Goal: Transaction & Acquisition: Purchase product/service

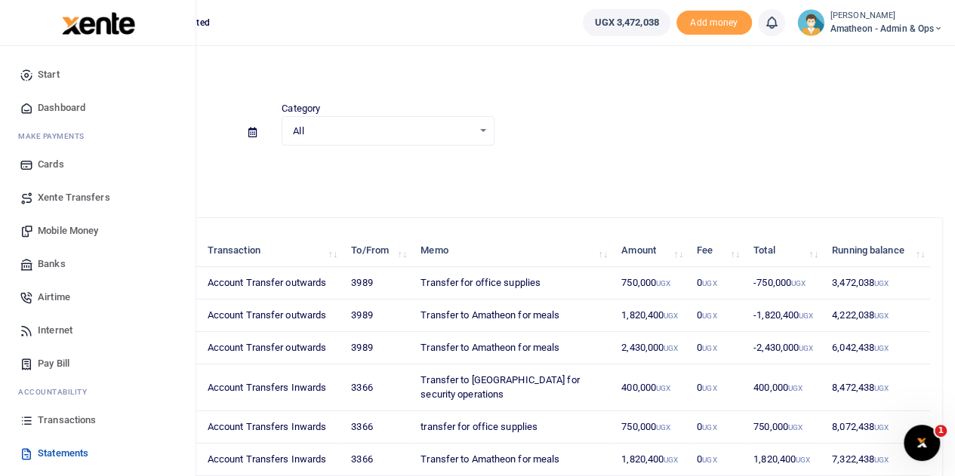
click at [51, 225] on span "Mobile Money" at bounding box center [68, 231] width 60 height 15
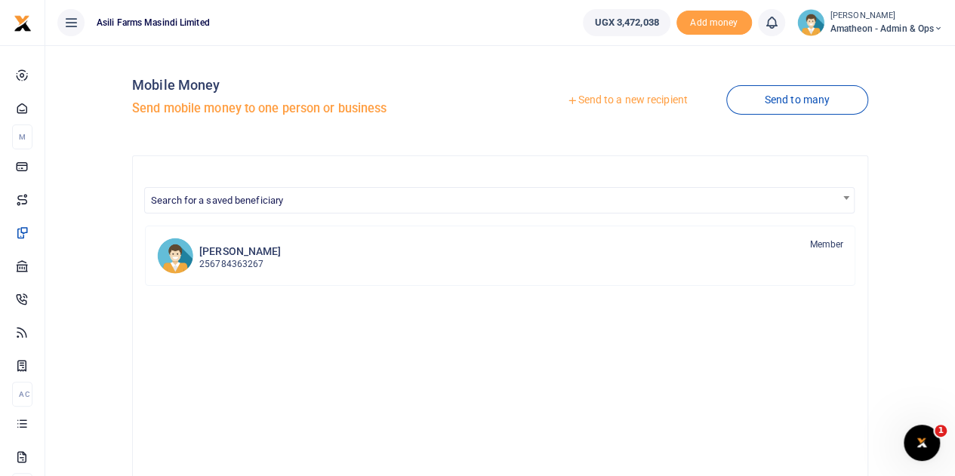
click at [625, 99] on link "Send to a new recipient" at bounding box center [627, 100] width 197 height 27
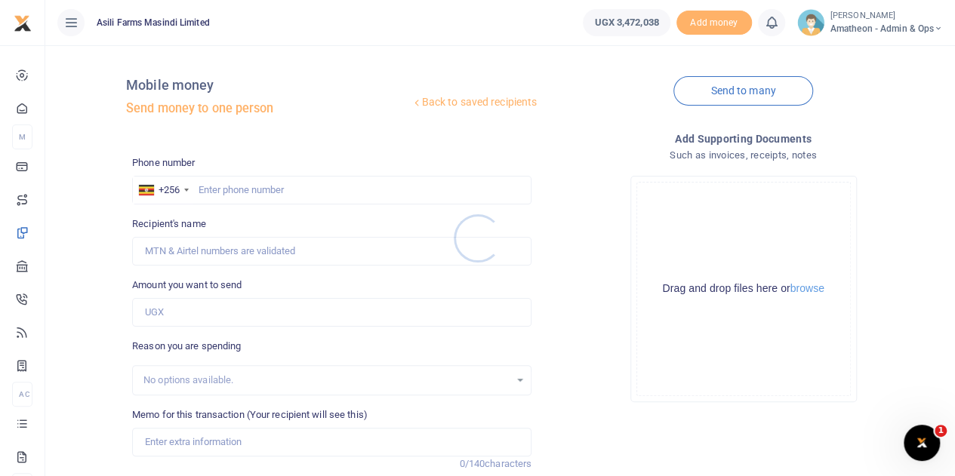
click at [805, 289] on div at bounding box center [477, 238] width 955 height 476
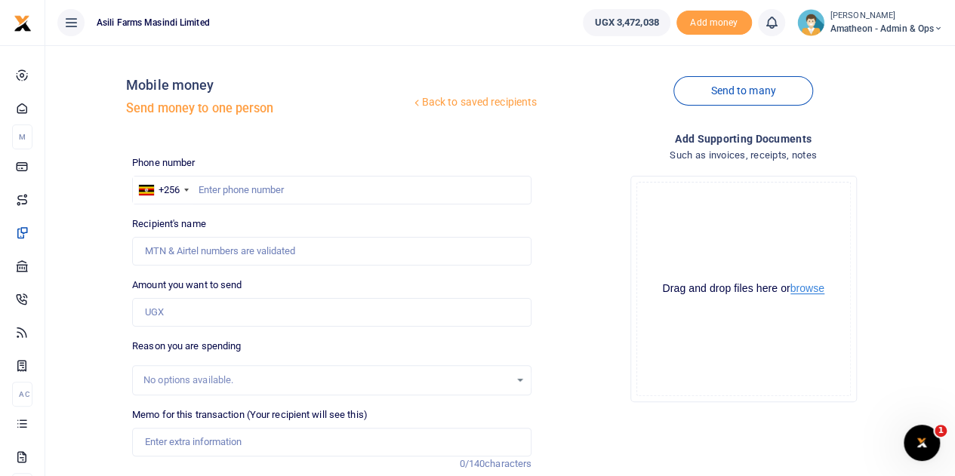
click at [805, 289] on button "browse" at bounding box center [808, 288] width 34 height 11
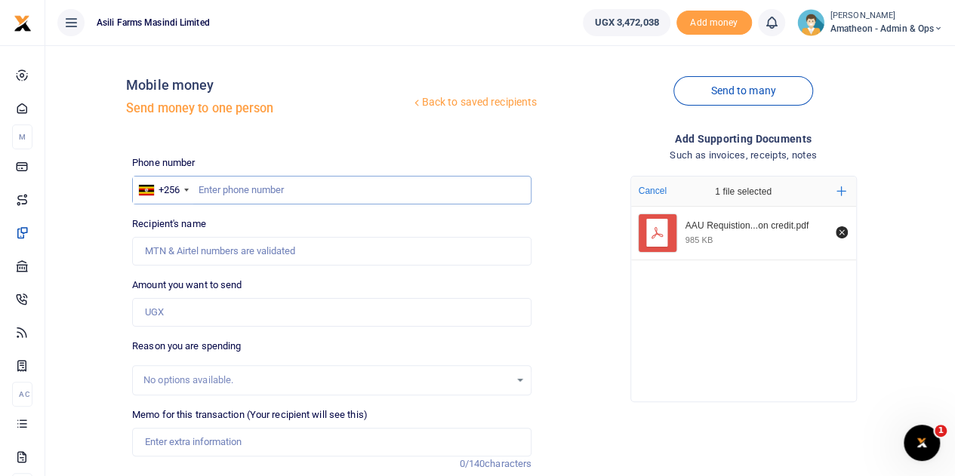
click at [255, 190] on input "text" at bounding box center [331, 190] width 399 height 29
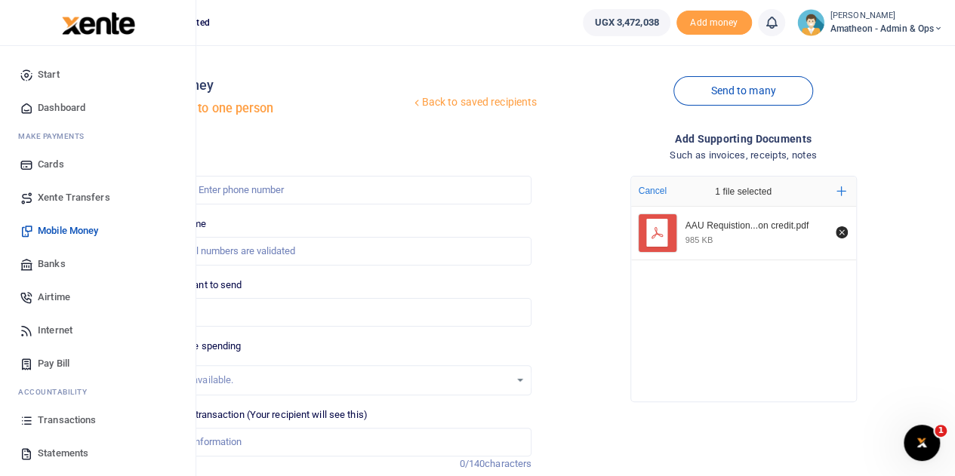
click at [57, 261] on span "Banks" at bounding box center [52, 264] width 28 height 15
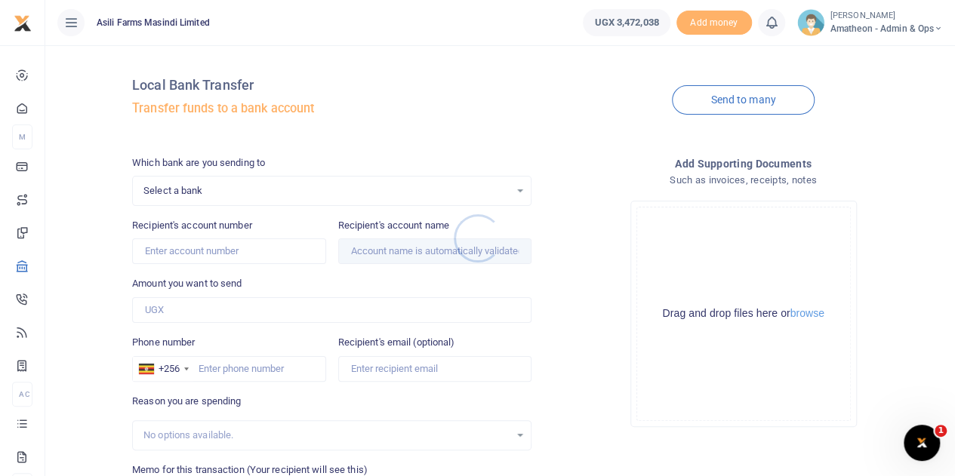
click at [811, 317] on div at bounding box center [477, 238] width 955 height 476
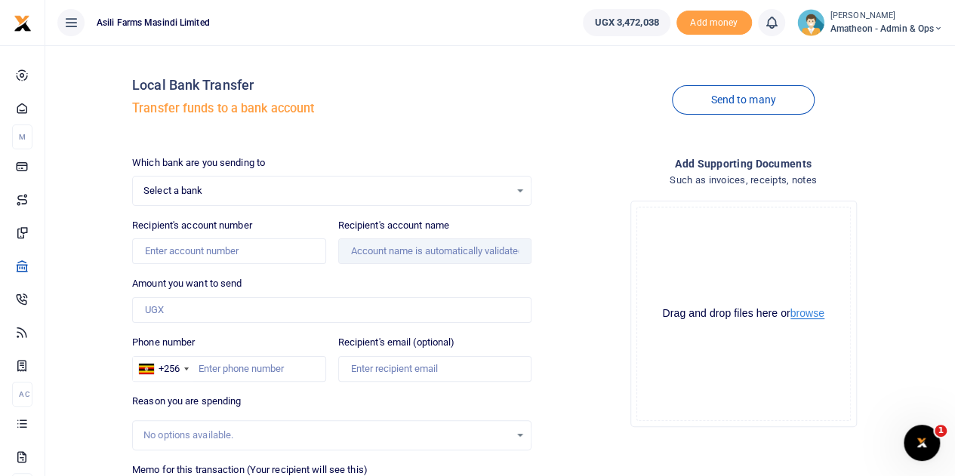
click at [806, 315] on button "browse" at bounding box center [808, 313] width 34 height 11
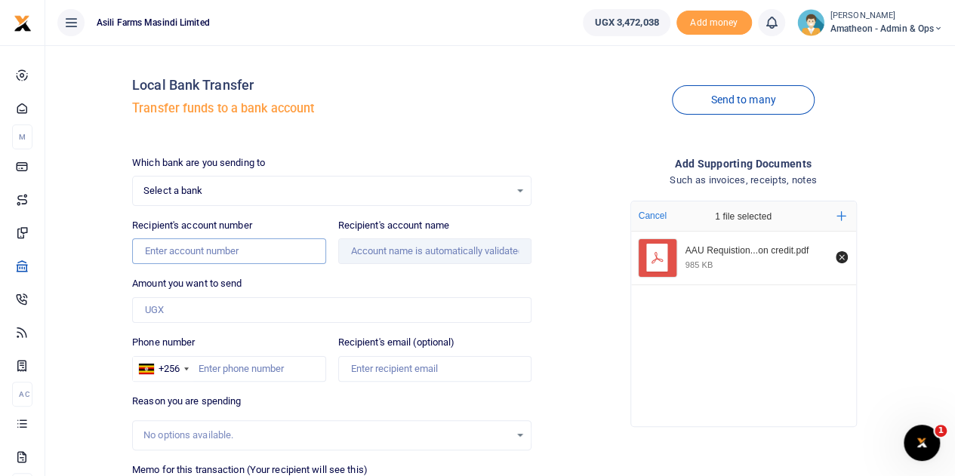
click at [189, 253] on input "Recipient's account number" at bounding box center [228, 252] width 193 height 26
click at [521, 190] on div "Select a bank Select an option..." at bounding box center [332, 191] width 398 height 17
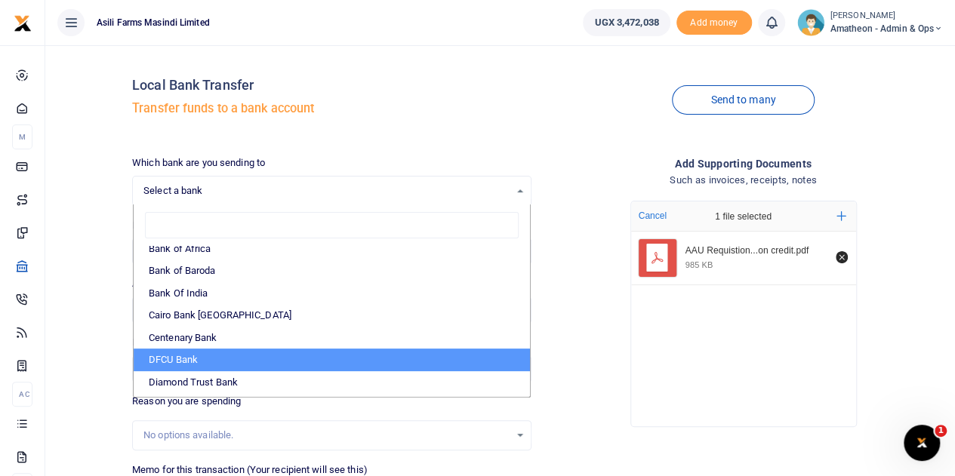
scroll to position [151, 0]
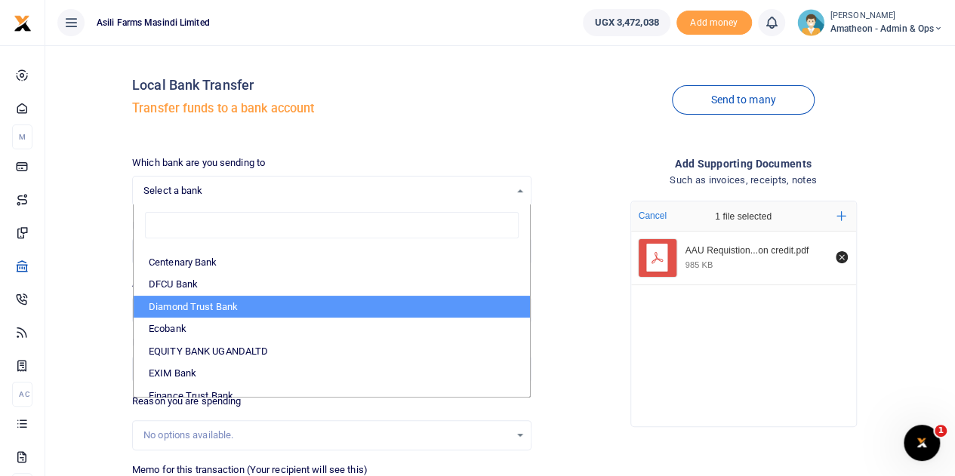
click at [206, 308] on li "Diamond Trust Bank" at bounding box center [332, 307] width 396 height 23
select select "DTB"
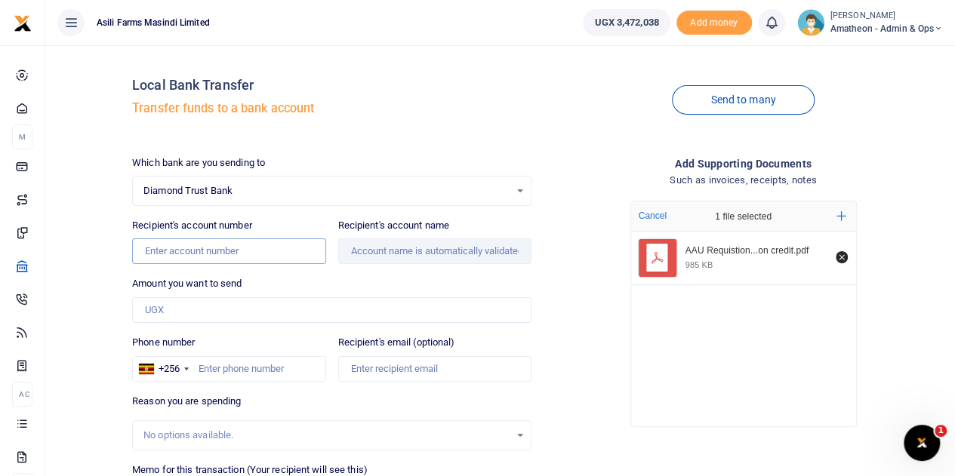
click at [189, 251] on input "Recipient's account number" at bounding box center [228, 252] width 193 height 26
paste input "0050548548"
type input "0050548548"
click at [464, 276] on div "Amount you want to send Amount is required." at bounding box center [331, 299] width 399 height 47
click at [259, 306] on input "Amount you want to send" at bounding box center [331, 311] width 399 height 26
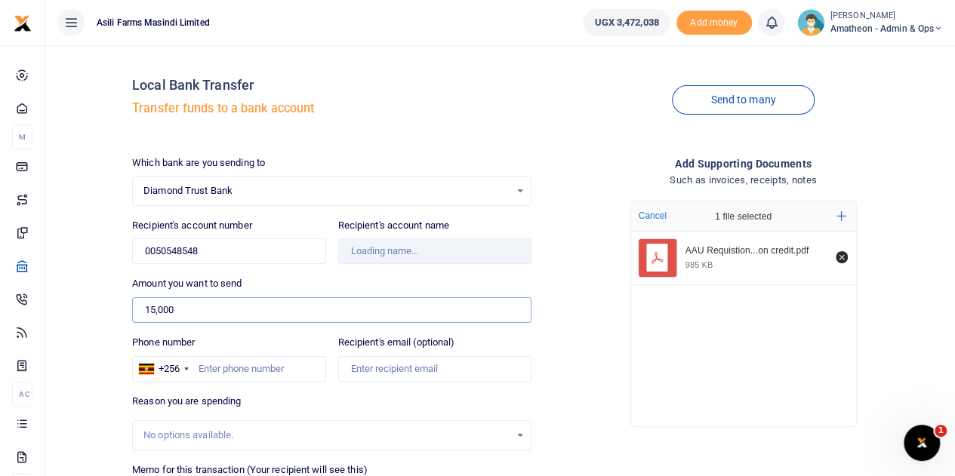
type input "15,0000"
type input "Pc World Computers Ltd"
type input "150,000"
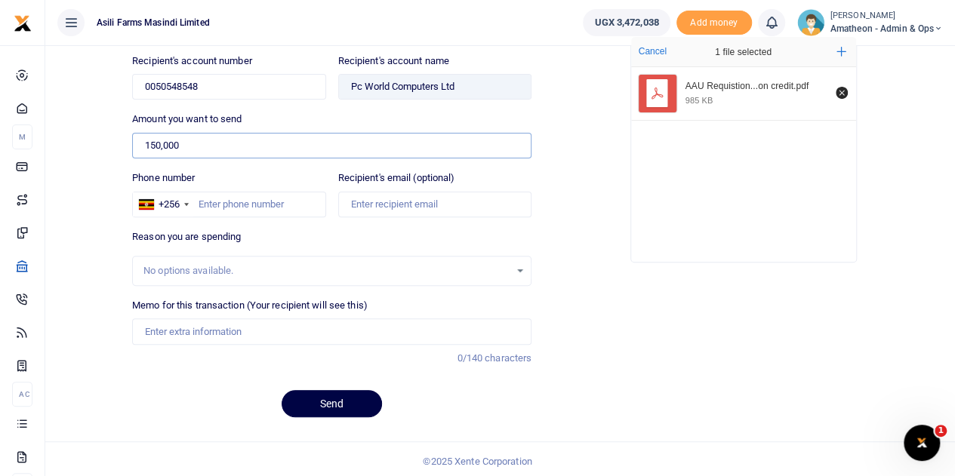
scroll to position [165, 0]
click at [180, 329] on input "Memo for this transaction (Your recipient will see this)" at bounding box center [331, 331] width 399 height 26
paste input "Tablet Covers and screen guards"
click at [444, 331] on input "Tablet Covers and screen guards and" at bounding box center [331, 331] width 399 height 26
paste input "Tablet Chargers"
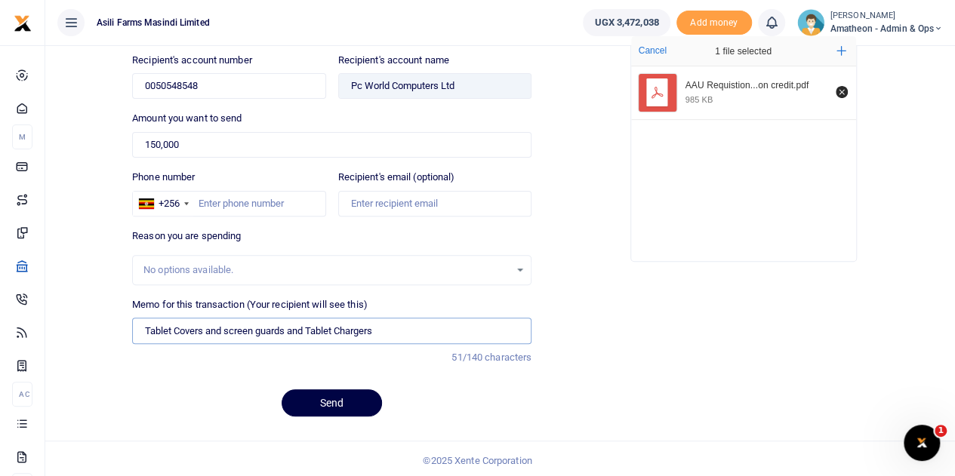
scroll to position [90, 0]
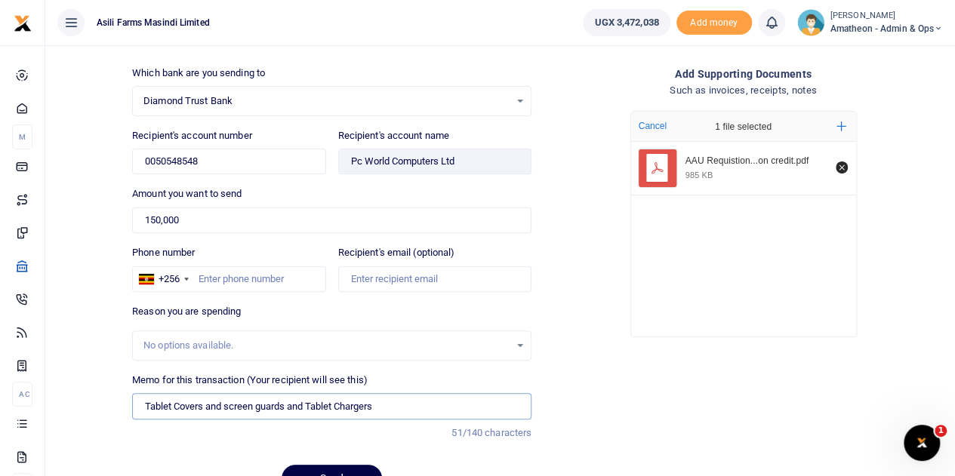
type input "Tablet Covers and screen guards and Tablet Chargers"
click at [248, 285] on input "Phone number" at bounding box center [228, 280] width 193 height 26
type input "773730972"
click at [396, 309] on div "Reason you are spending No options available." at bounding box center [331, 332] width 399 height 57
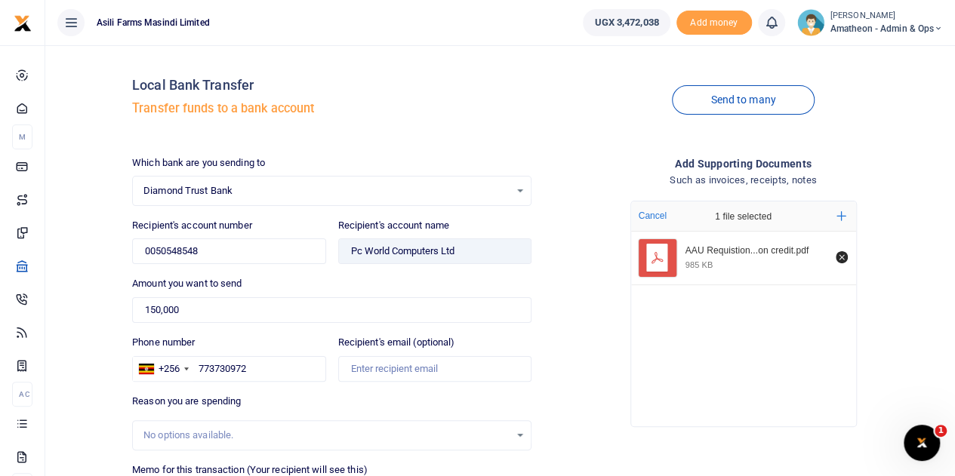
scroll to position [165, 0]
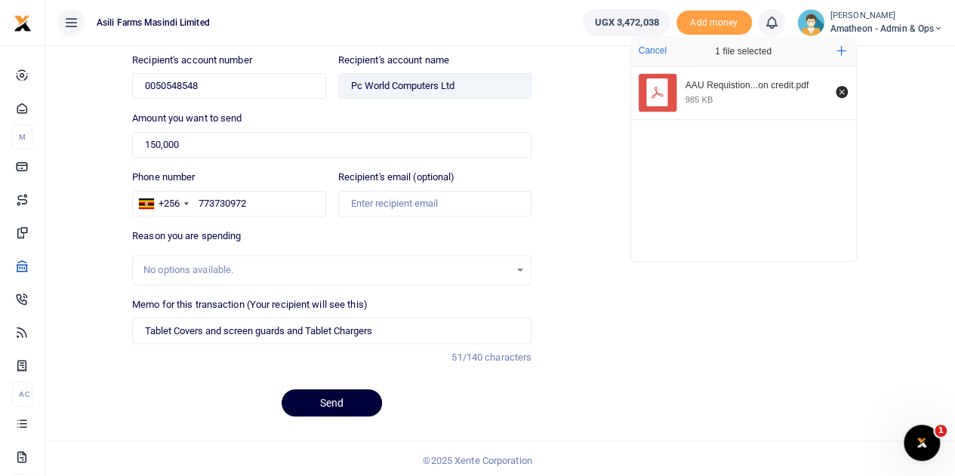
click at [328, 401] on button "Send" at bounding box center [332, 403] width 100 height 27
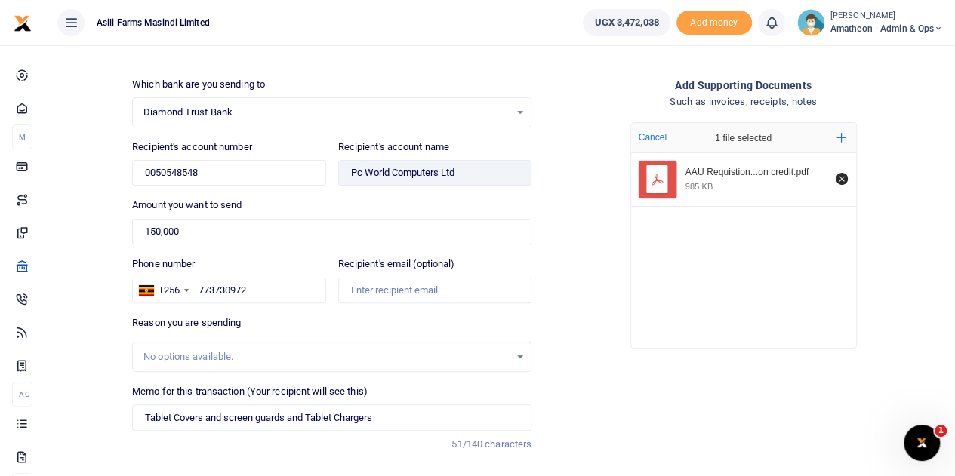
scroll to position [0, 0]
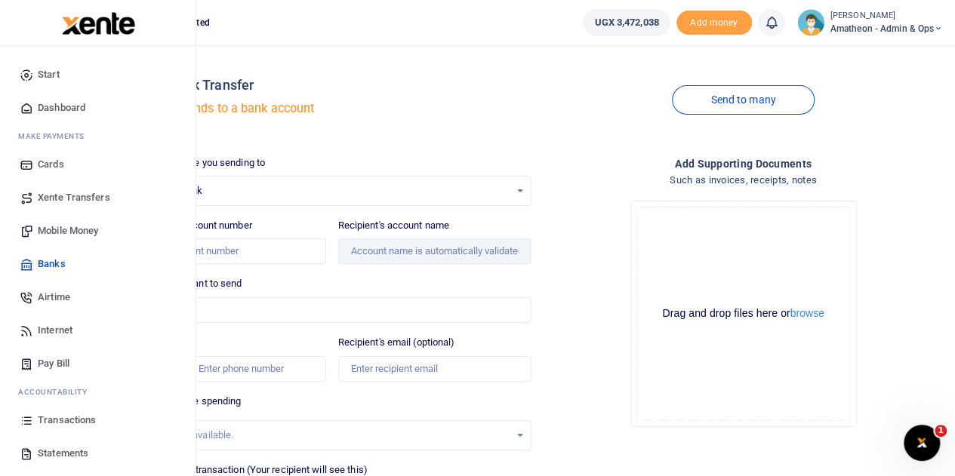
click at [66, 425] on span "Transactions" at bounding box center [67, 420] width 58 height 15
